Goal: Task Accomplishment & Management: Complete application form

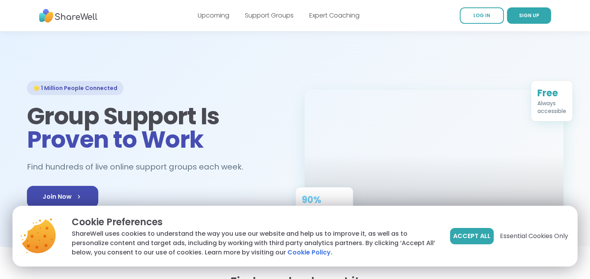
click at [493, 16] on link "LOG IN" at bounding box center [482, 15] width 44 height 16
click at [518, 14] on link "SIGN UP" at bounding box center [529, 15] width 44 height 16
click at [476, 237] on span "Accept All" at bounding box center [471, 236] width 37 height 9
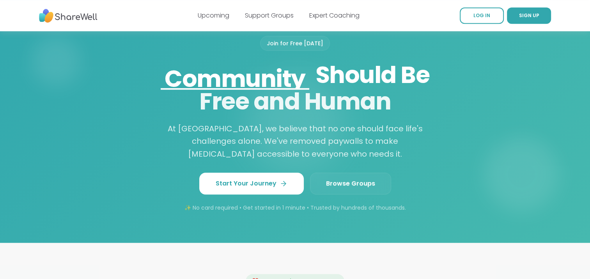
scroll to position [626, 0]
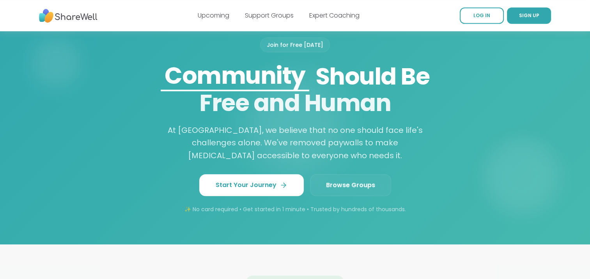
click at [275, 178] on link "Start Your Journey" at bounding box center [251, 185] width 105 height 22
